Goal: Navigation & Orientation: Find specific page/section

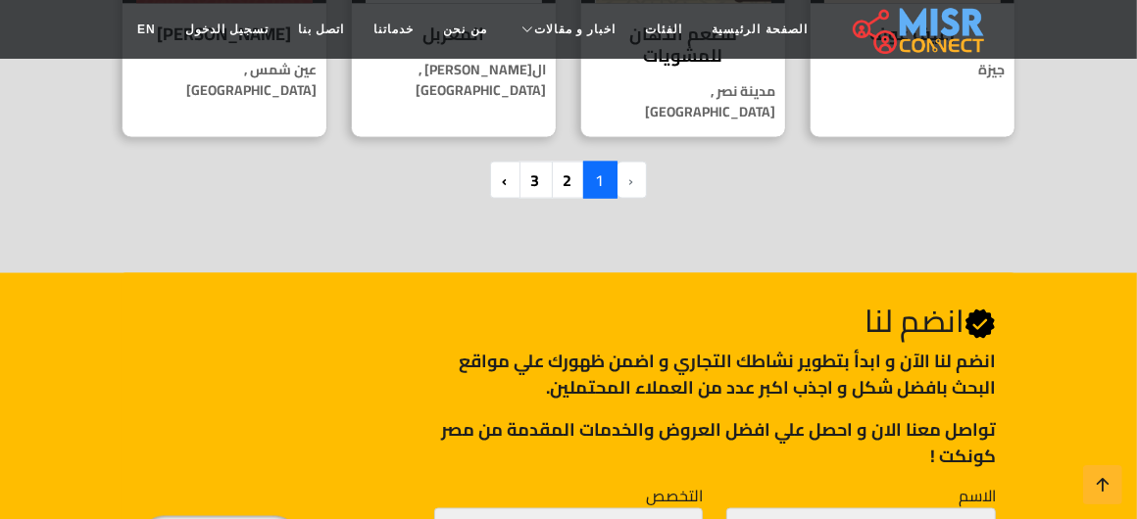
scroll to position [1656, 0]
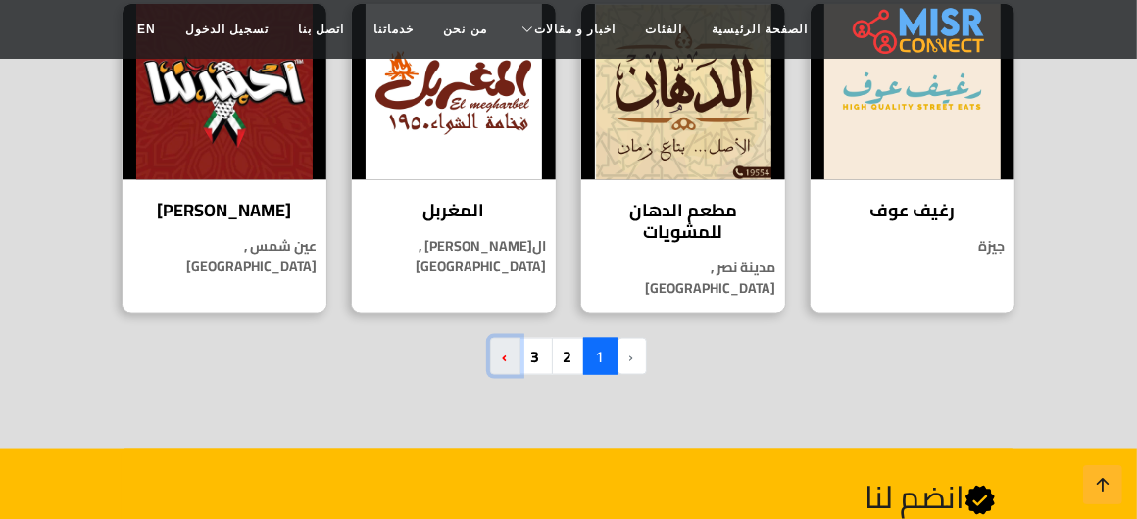
click at [493, 338] on link "›" at bounding box center [505, 356] width 30 height 37
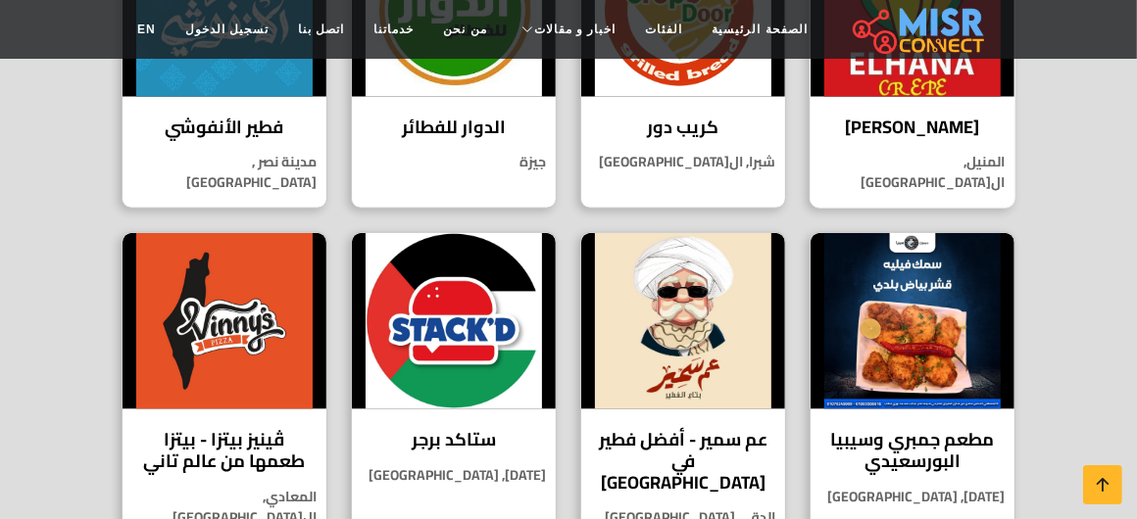
scroll to position [1372, 0]
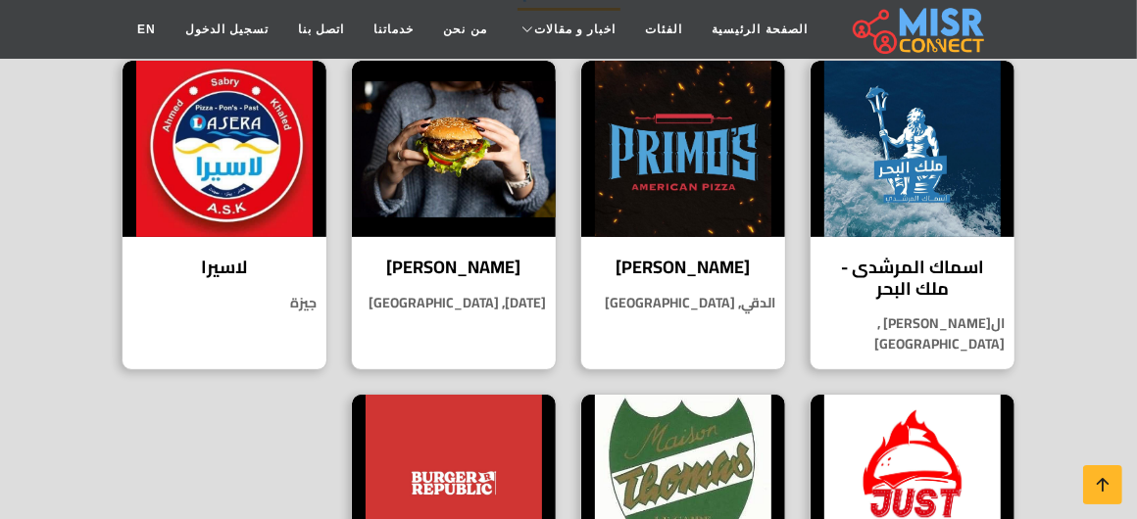
scroll to position [294, 0]
